Goal: Transaction & Acquisition: Purchase product/service

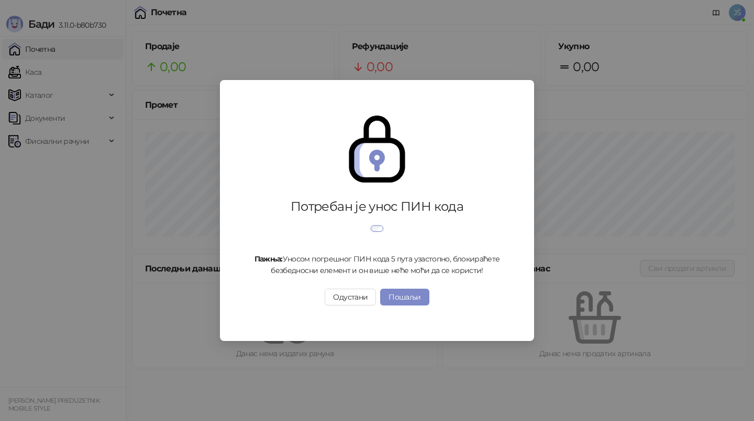
click at [29, 73] on div "Потребан је унос ПИН кода Пажња: Уносом погрешног ПИН кода 5 пута узастопно, бл…" at bounding box center [377, 210] width 754 height 421
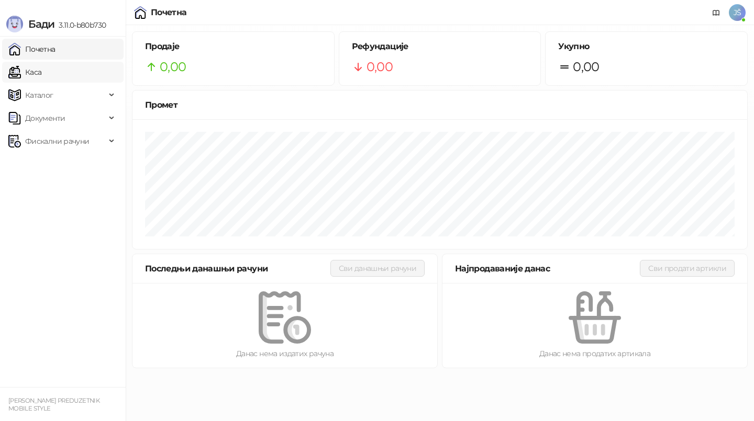
click at [41, 64] on link "Каса" at bounding box center [24, 72] width 33 height 21
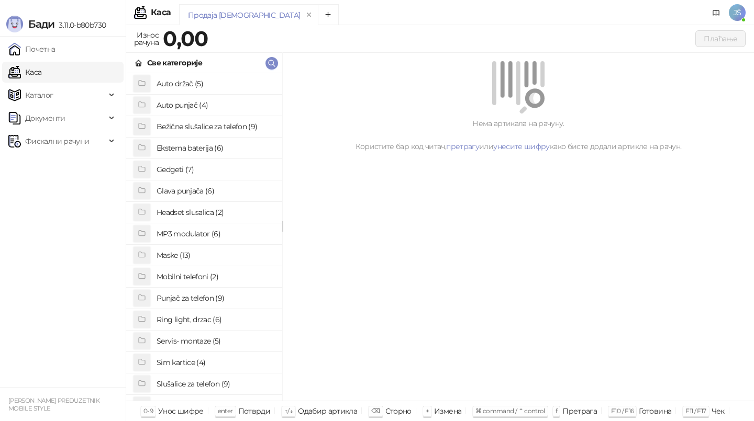
click at [206, 193] on h4 "Glava punjača (6)" at bounding box center [214, 191] width 117 height 17
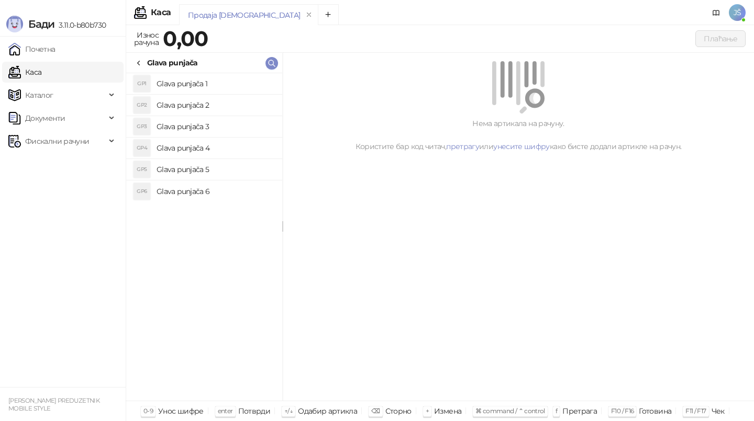
click at [208, 161] on h4 "Glava punjača 5" at bounding box center [214, 169] width 117 height 17
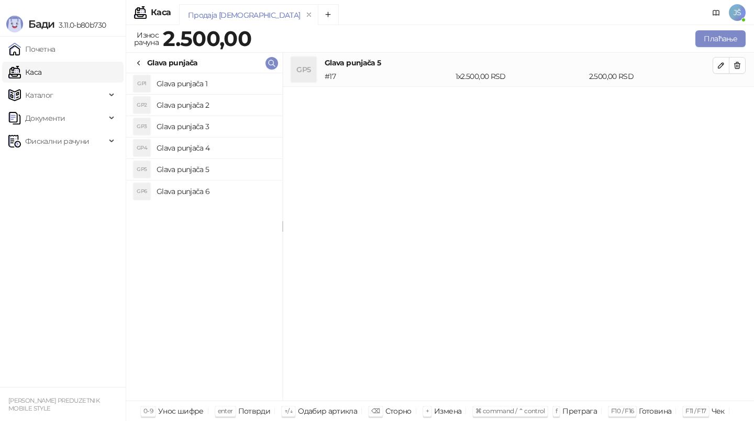
click at [204, 147] on h4 "Glava punjača 4" at bounding box center [214, 148] width 117 height 17
click at [210, 128] on h4 "Glava punjača 3" at bounding box center [214, 126] width 117 height 17
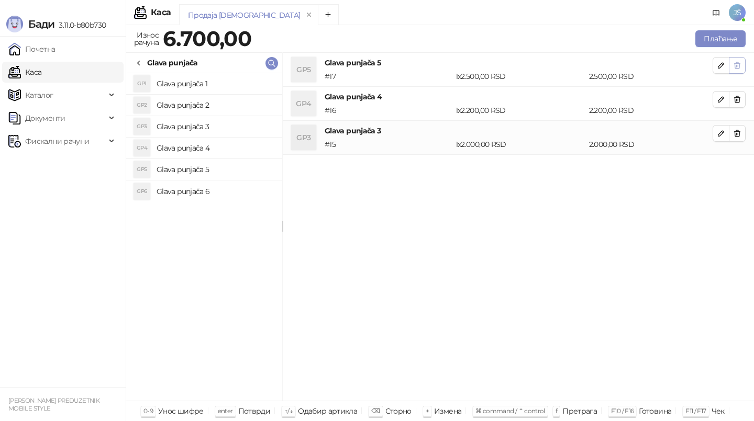
click at [743, 60] on button "button" at bounding box center [736, 65] width 17 height 17
click at [743, 91] on button "button" at bounding box center [736, 99] width 17 height 17
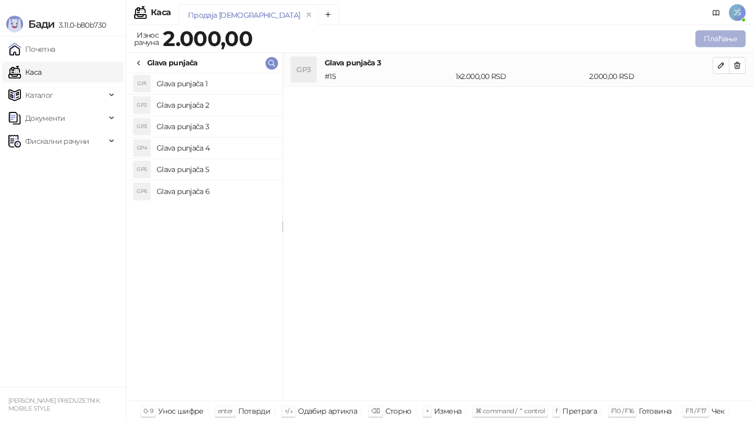
click at [731, 42] on button "Плаћање" at bounding box center [720, 38] width 50 height 17
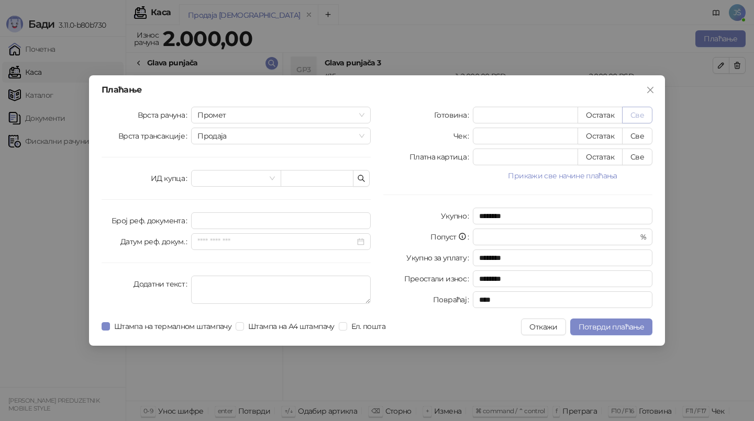
click at [644, 118] on button "Све" at bounding box center [637, 115] width 30 height 17
type input "****"
click at [607, 328] on span "Потврди плаћање" at bounding box center [610, 326] width 65 height 9
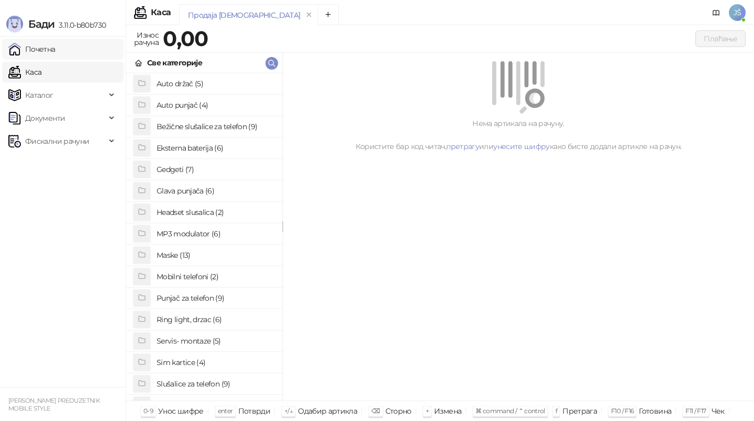
click at [39, 47] on link "Почетна" at bounding box center [31, 49] width 47 height 21
